Goal: Task Accomplishment & Management: Use online tool/utility

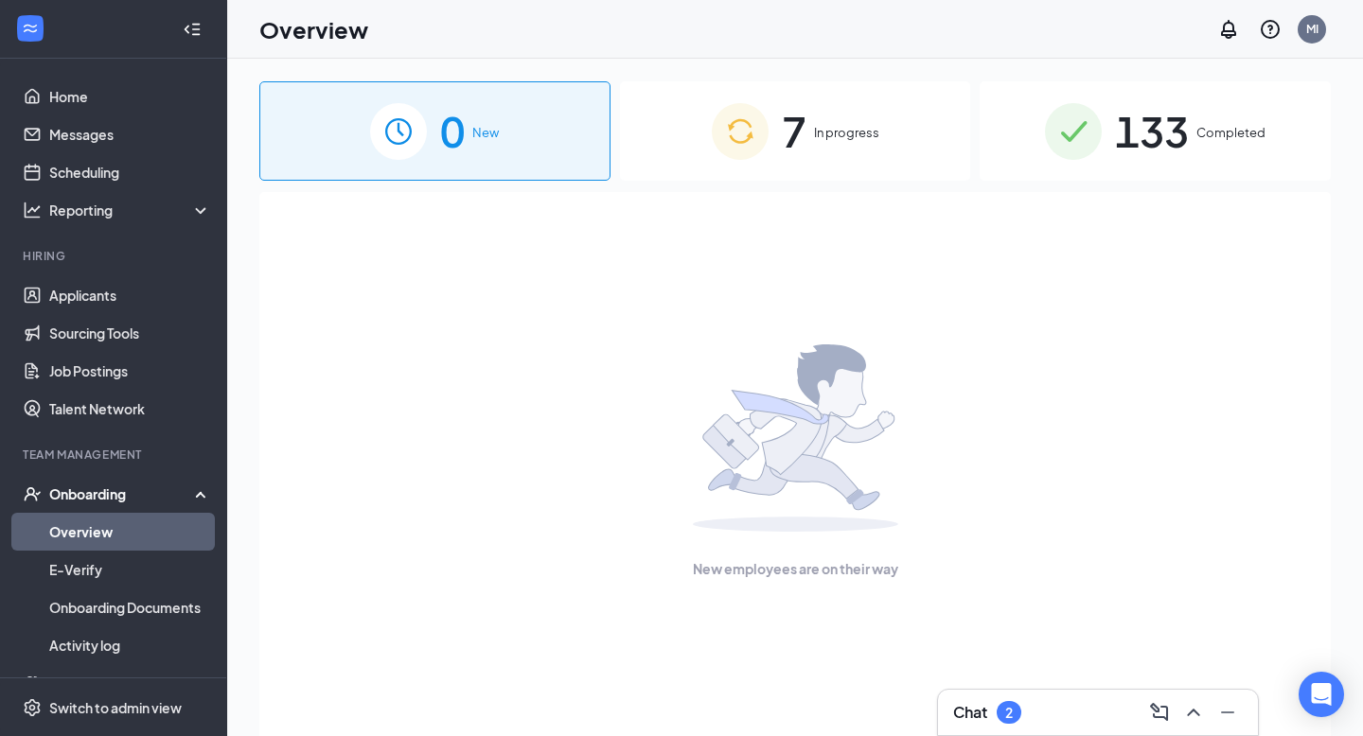
click at [999, 715] on div "2" at bounding box center [1009, 712] width 25 height 23
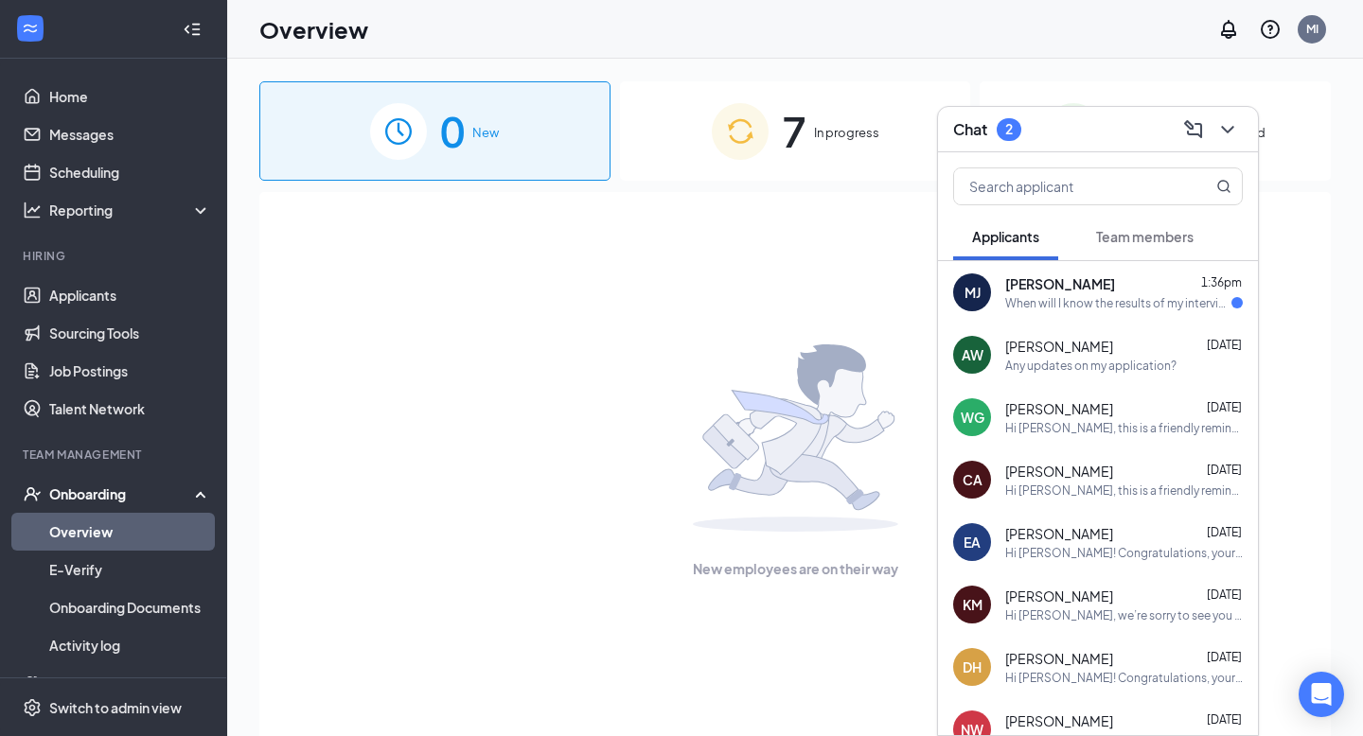
click at [1118, 293] on div "[PERSON_NAME] 1:36pm When will I know the results of my interviews?" at bounding box center [1124, 292] width 238 height 37
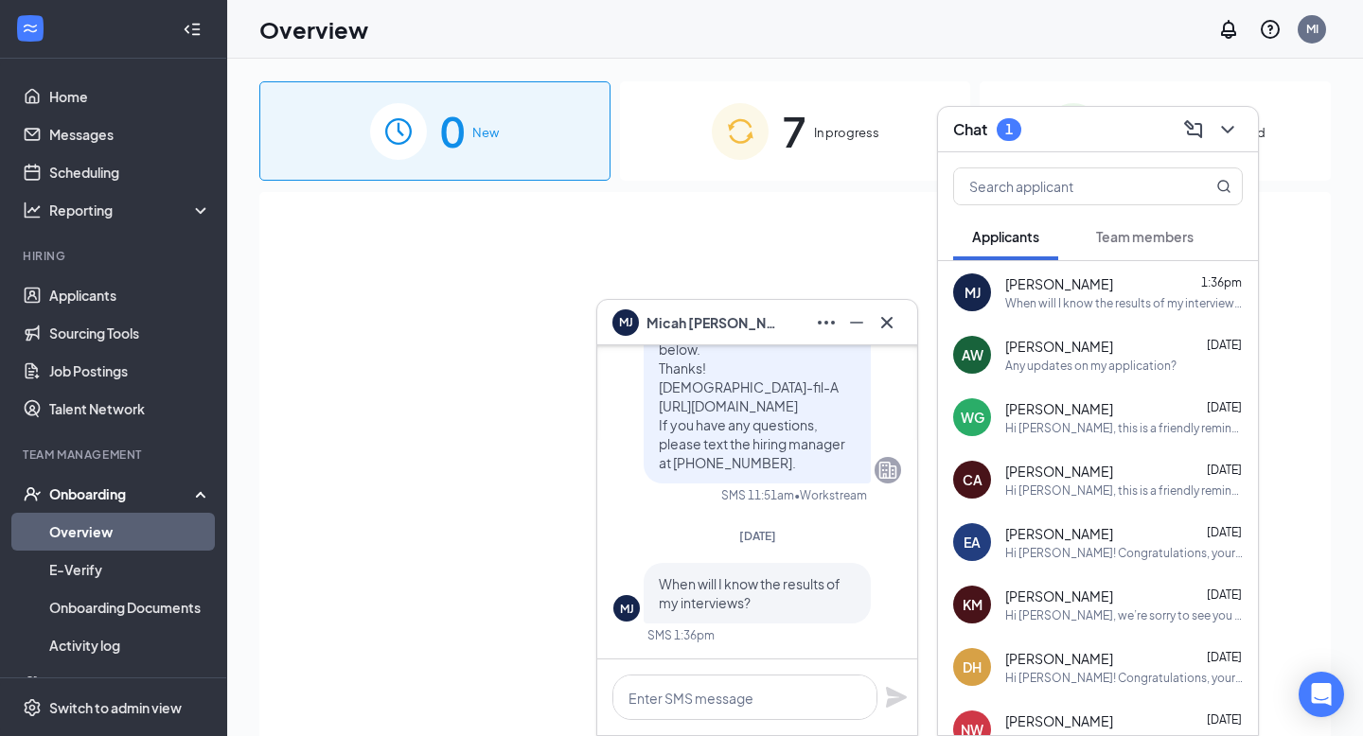
click at [1151, 236] on span "Team members" at bounding box center [1144, 236] width 97 height 17
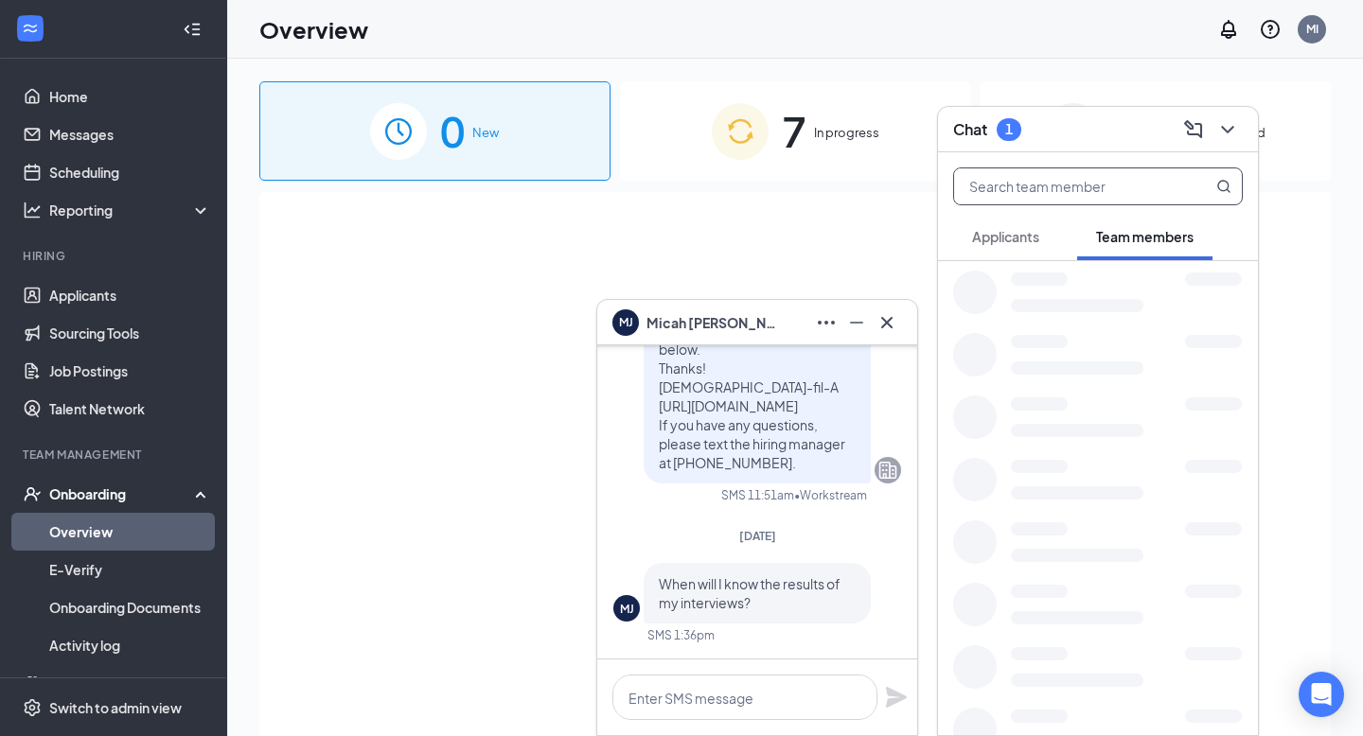
click at [1114, 185] on input "text" at bounding box center [1066, 186] width 224 height 36
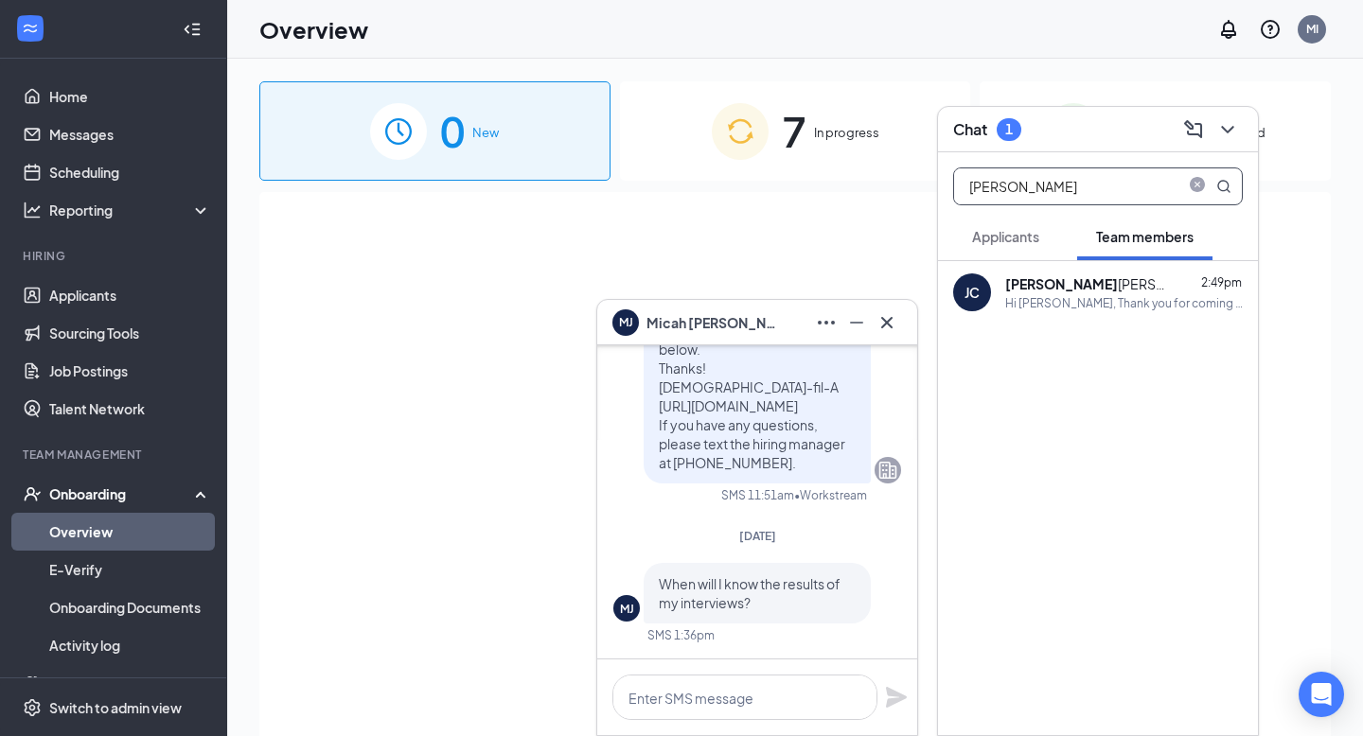
type input "[PERSON_NAME]"
click at [888, 317] on icon "Cross" at bounding box center [887, 322] width 23 height 23
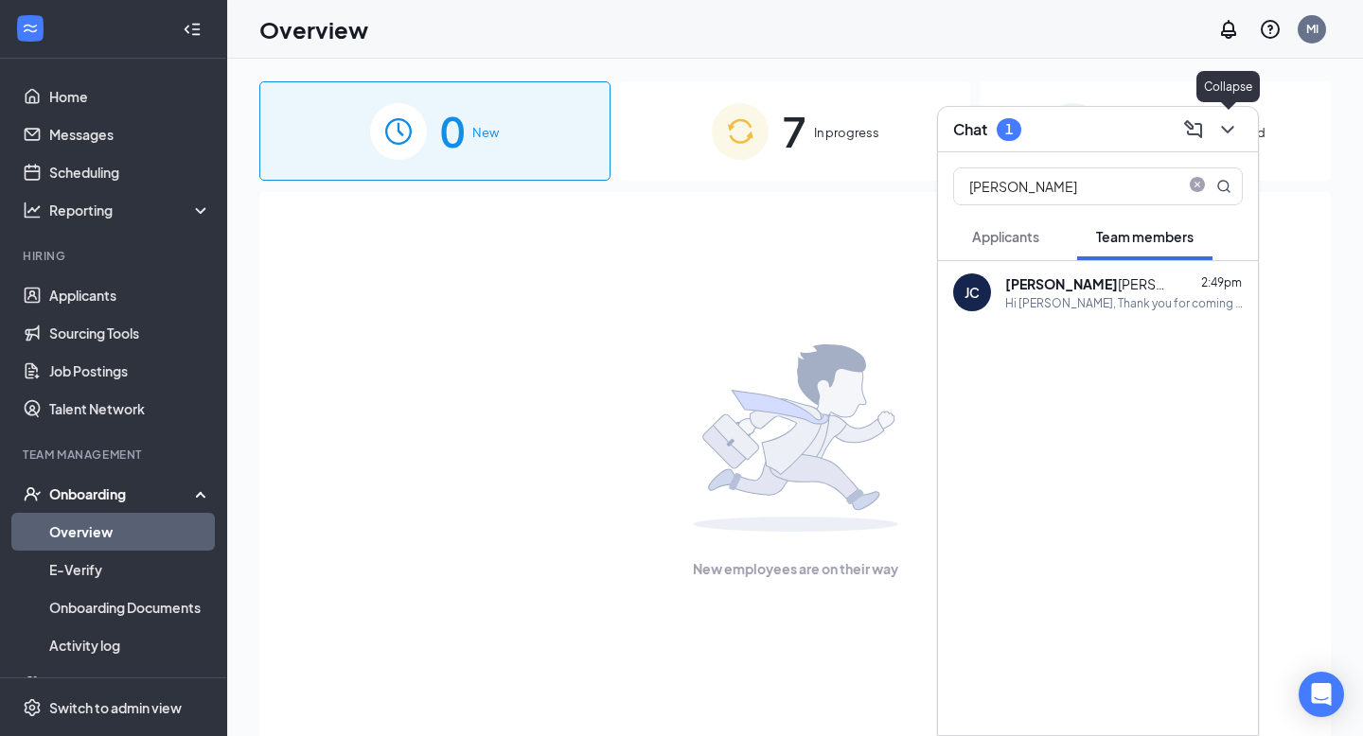
click at [1232, 128] on icon "ChevronDown" at bounding box center [1227, 129] width 23 height 23
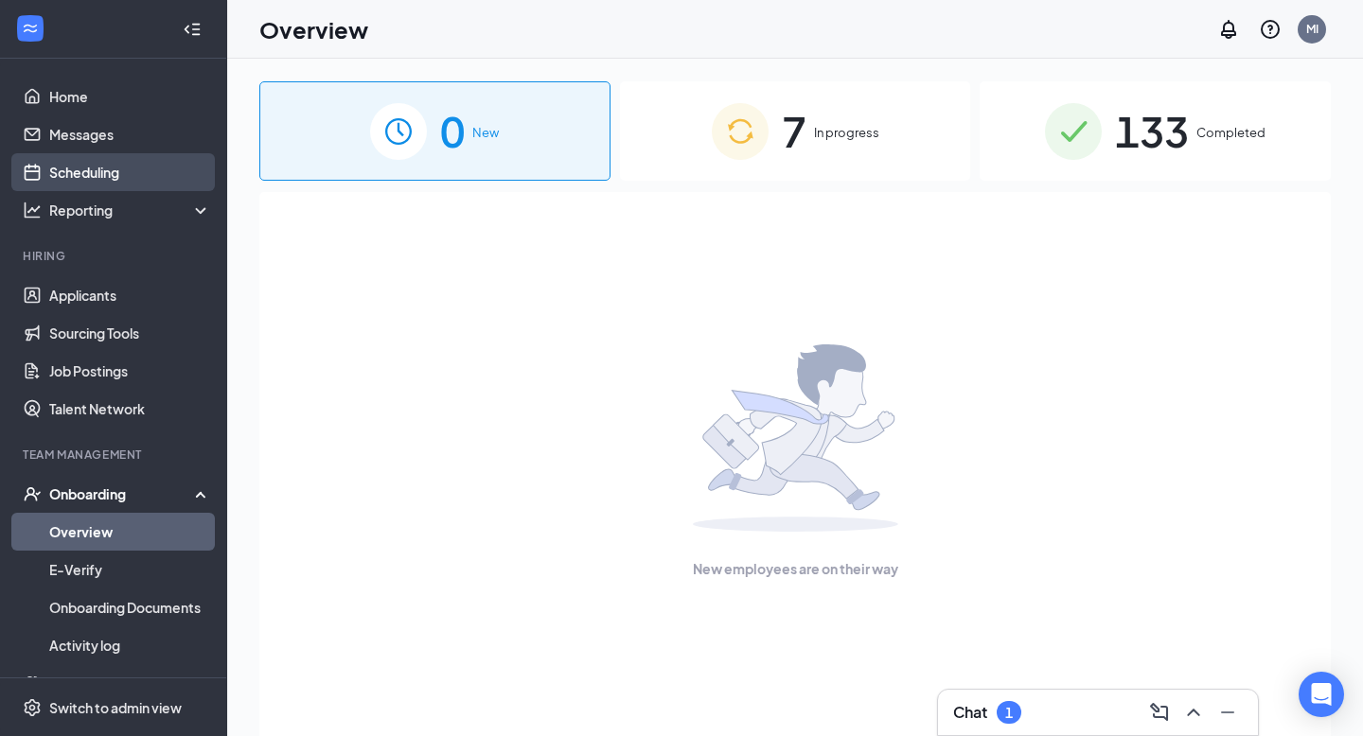
click at [111, 172] on link "Scheduling" at bounding box center [130, 172] width 162 height 38
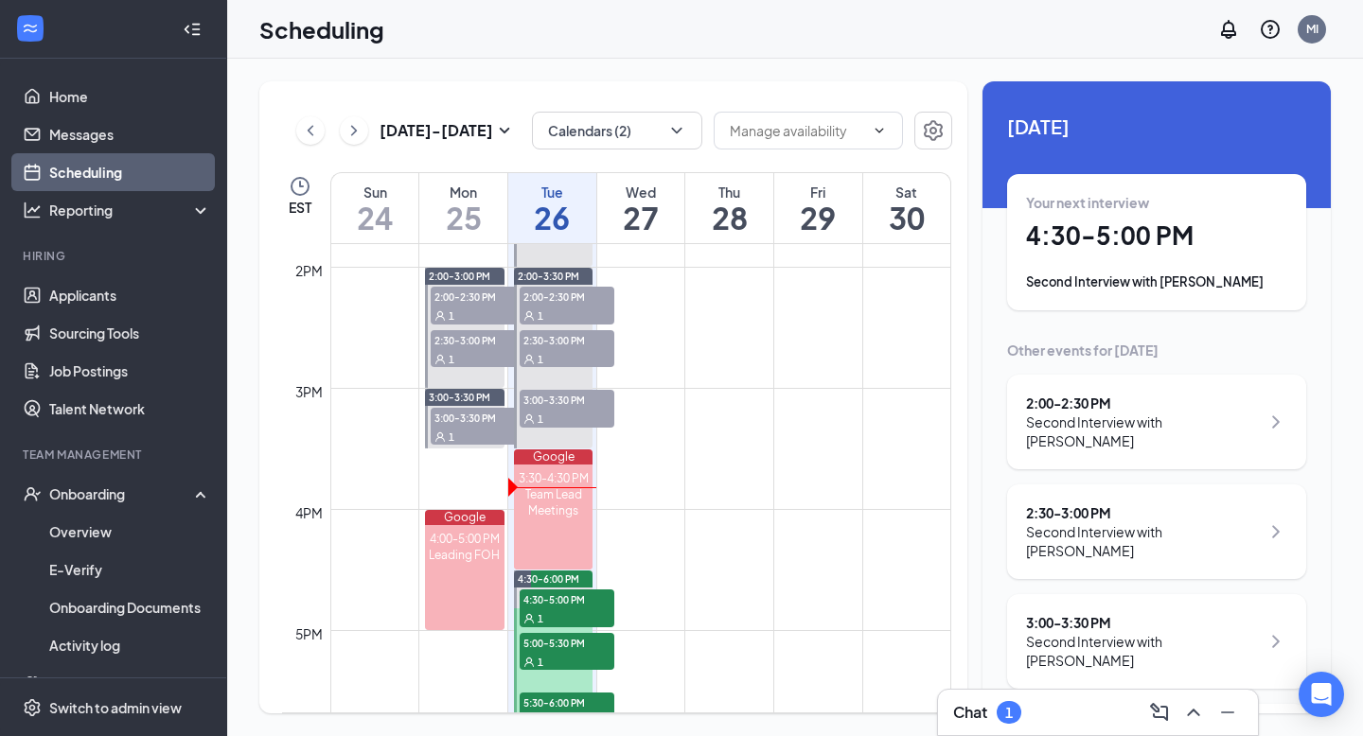
scroll to position [1677, 0]
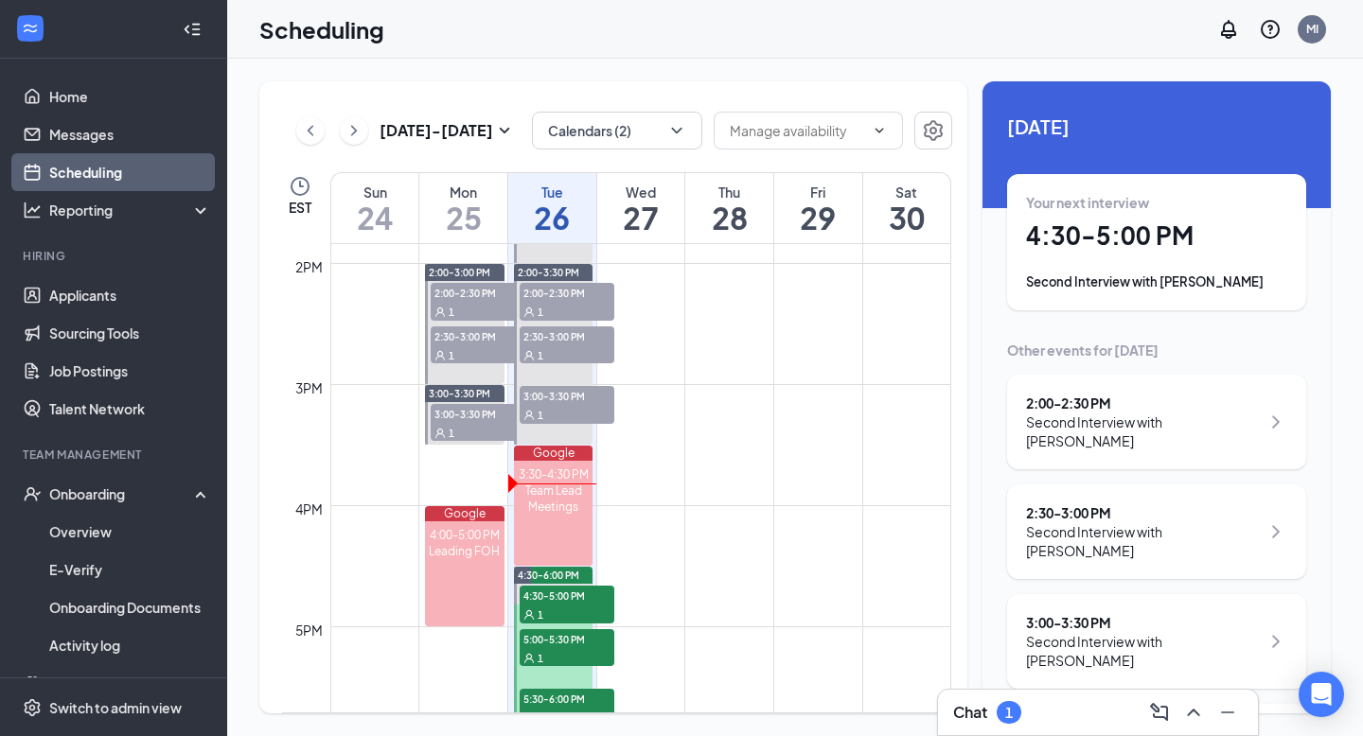
click at [571, 398] on span "3:00-3:30 PM" at bounding box center [567, 395] width 95 height 19
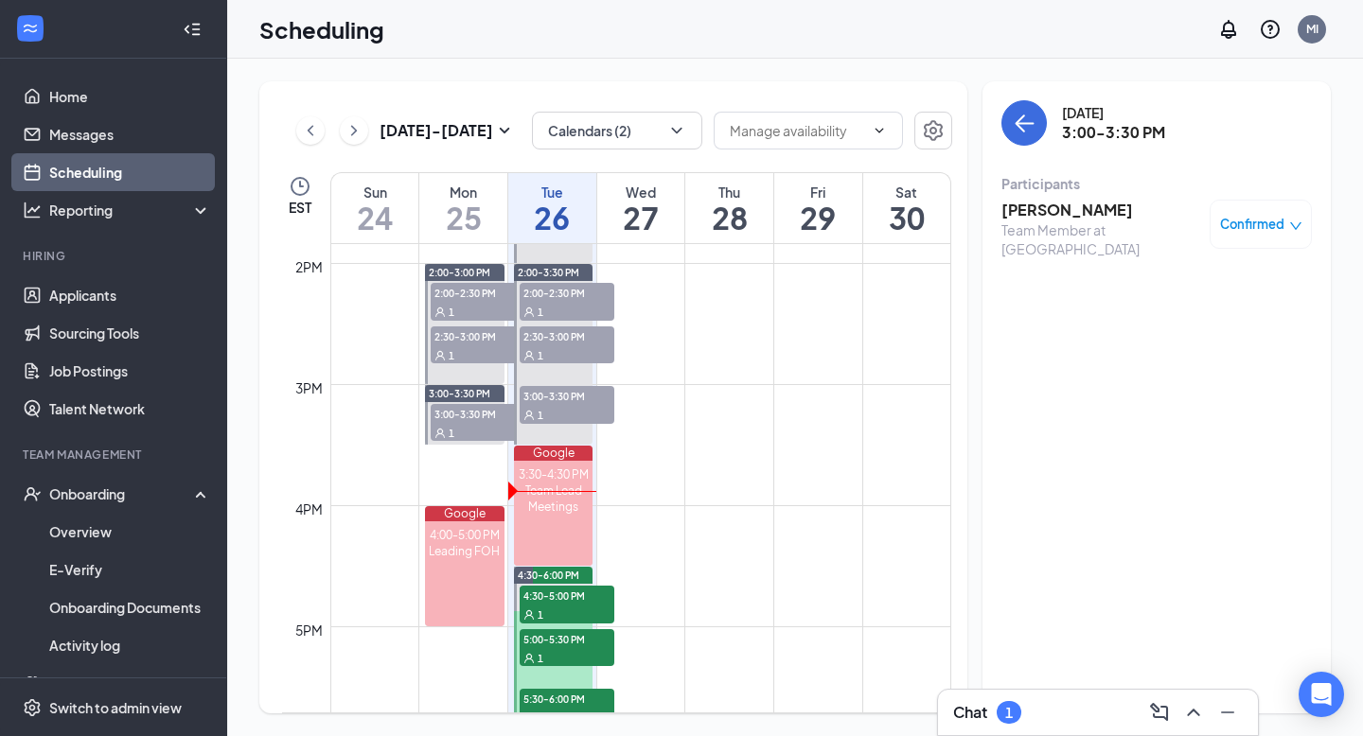
click at [1168, 193] on div "[PERSON_NAME] Team Member at Red Bank Confirmed" at bounding box center [1156, 229] width 310 height 72
click at [1020, 213] on h3 "[PERSON_NAME]" at bounding box center [1100, 210] width 199 height 21
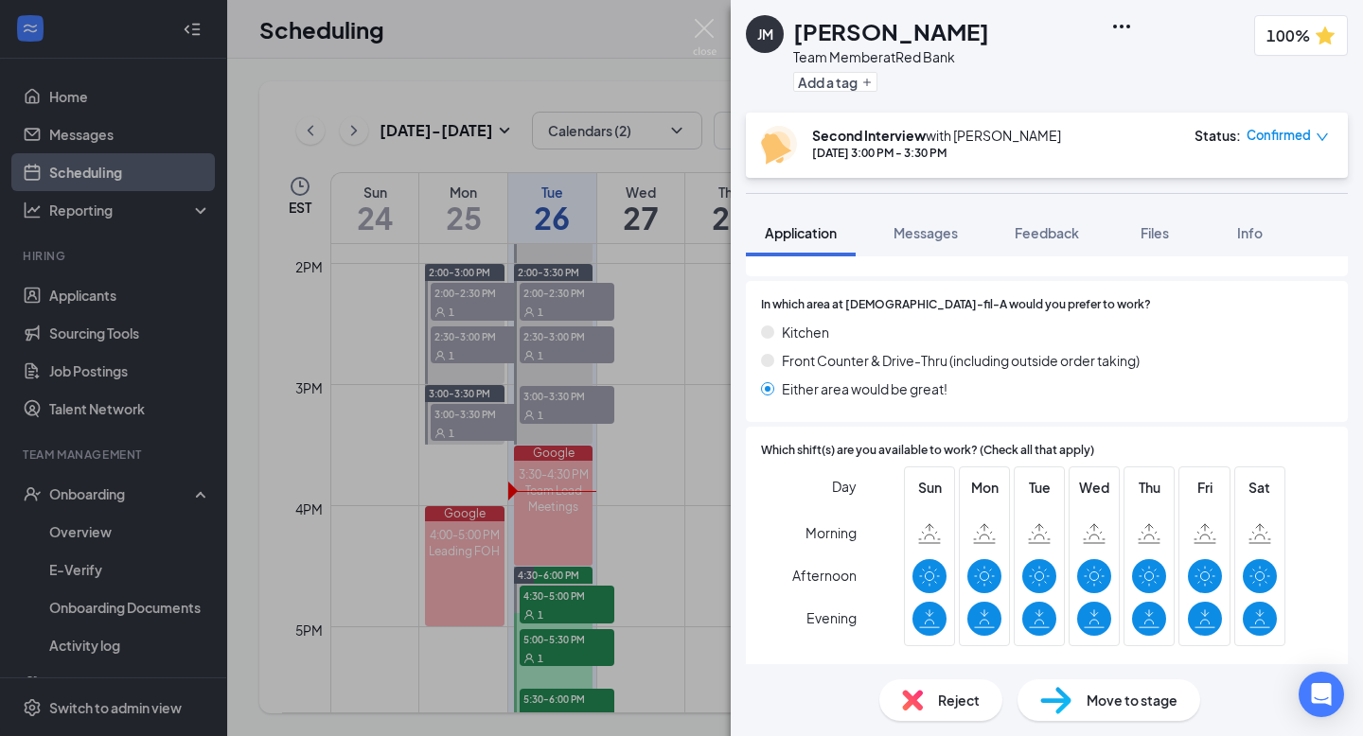
scroll to position [752, 0]
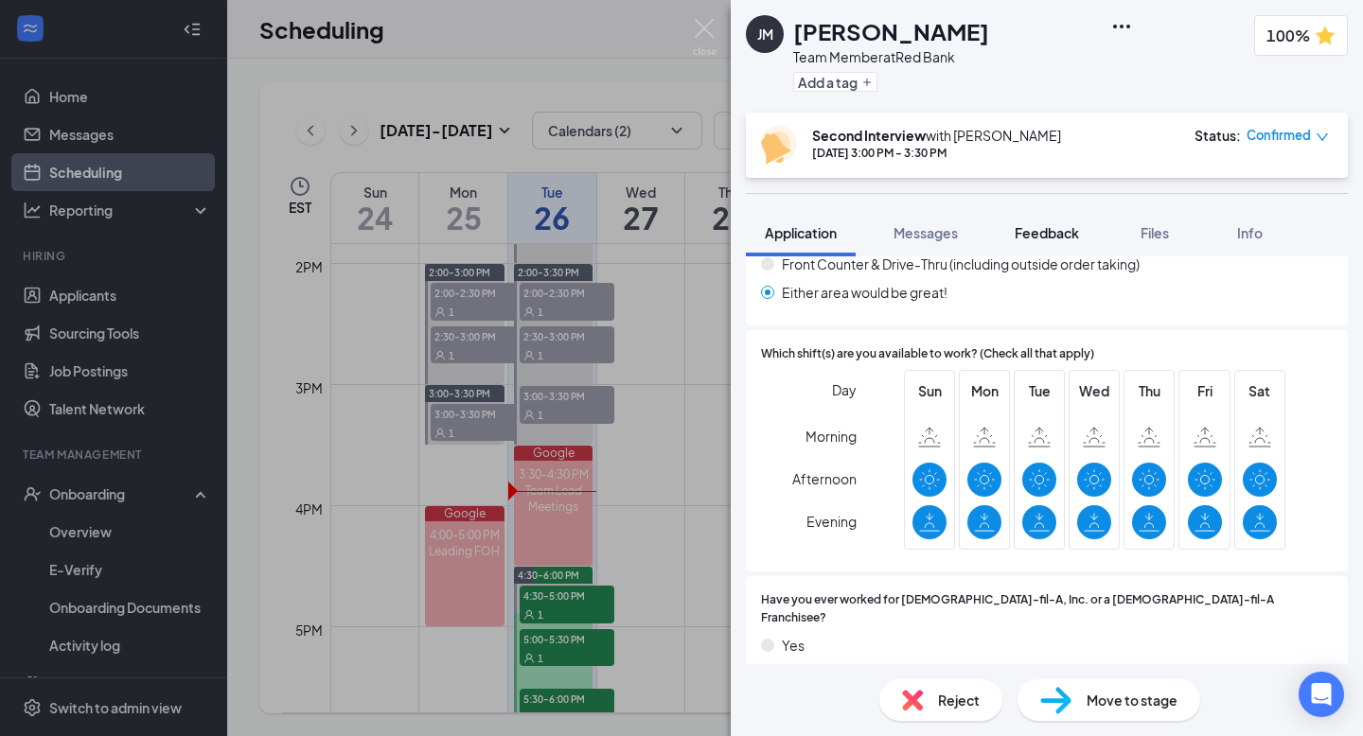
click at [1068, 229] on span "Feedback" at bounding box center [1047, 232] width 64 height 17
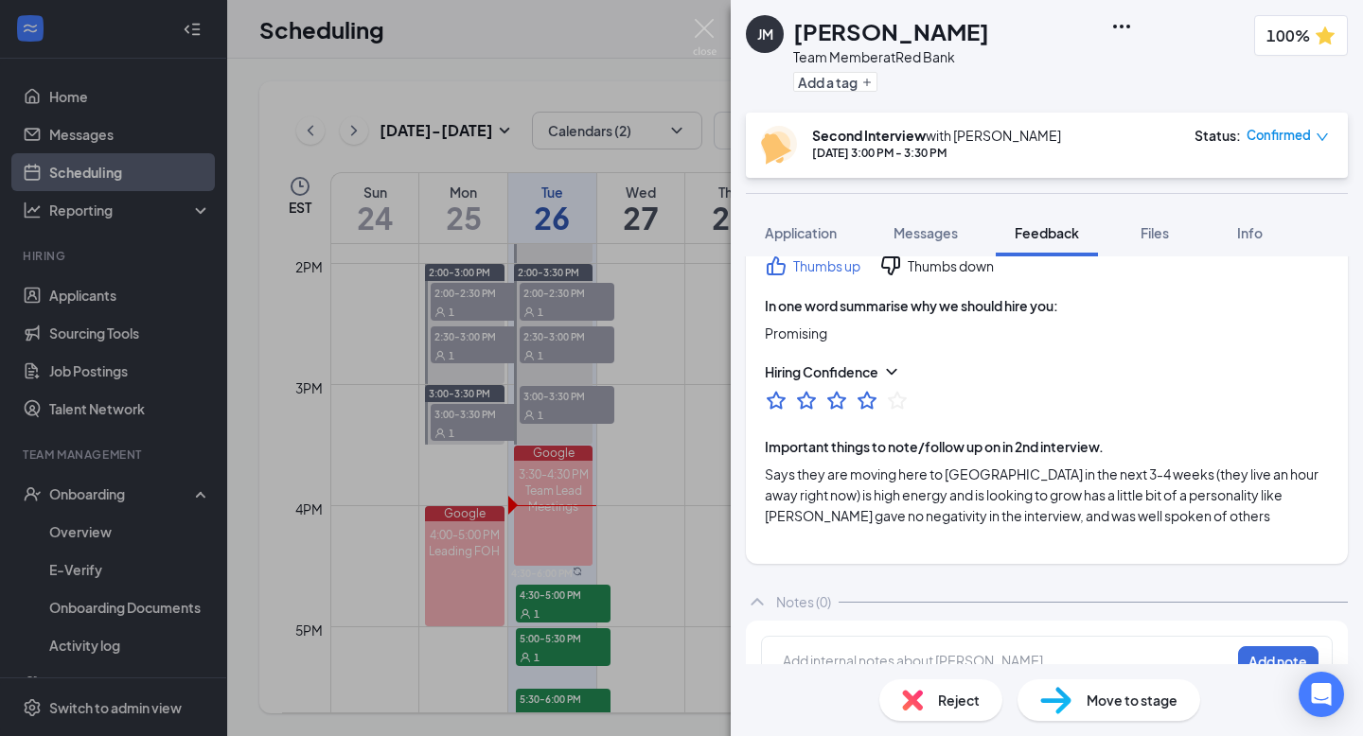
scroll to position [927, 0]
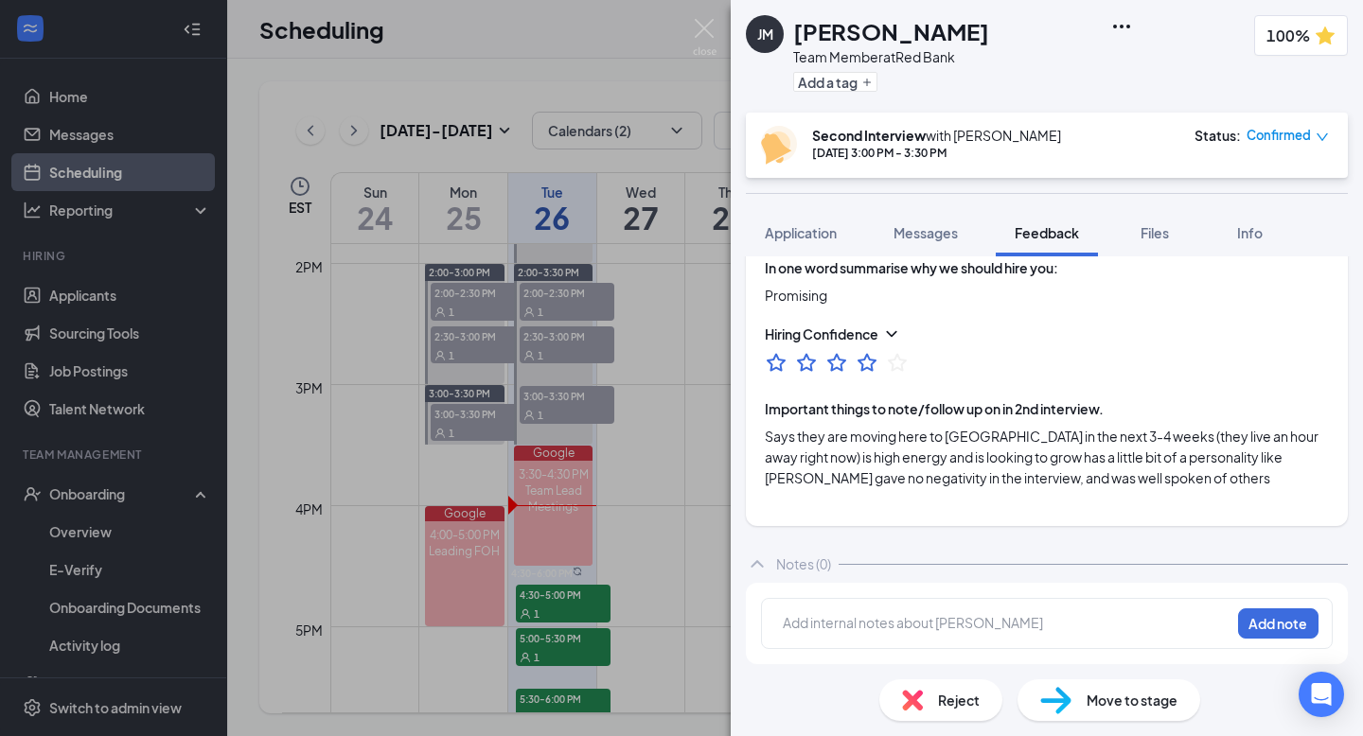
click at [835, 619] on div at bounding box center [1007, 623] width 446 height 20
click at [1266, 625] on button "Add note" at bounding box center [1278, 624] width 80 height 30
